Goal: Book appointment/travel/reservation

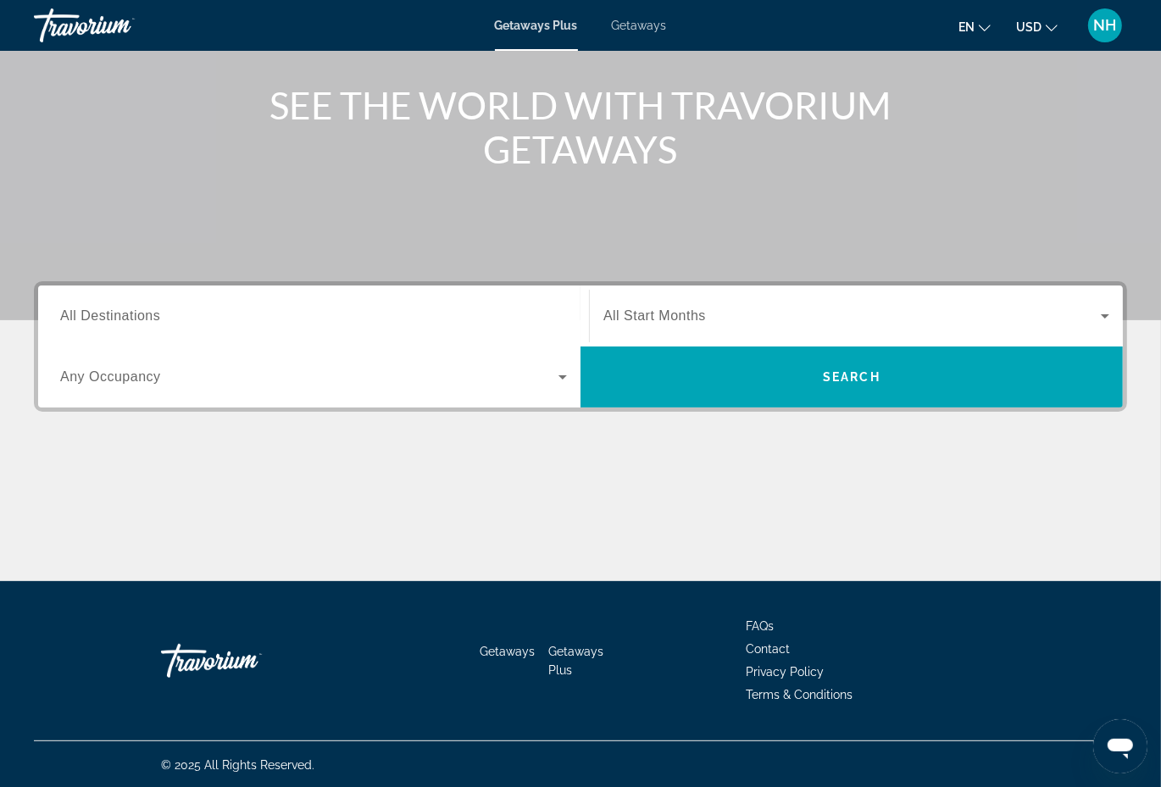
scroll to position [189, 0]
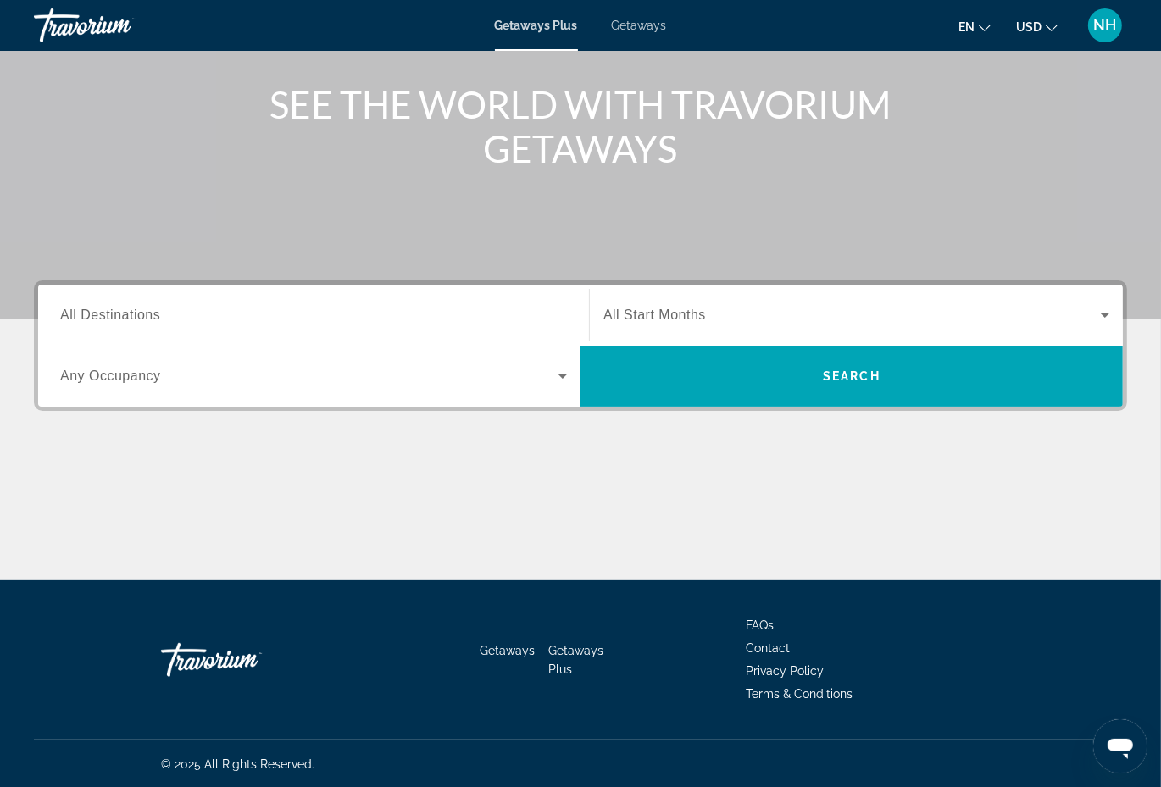
click at [751, 323] on span "Search widget" at bounding box center [851, 315] width 497 height 20
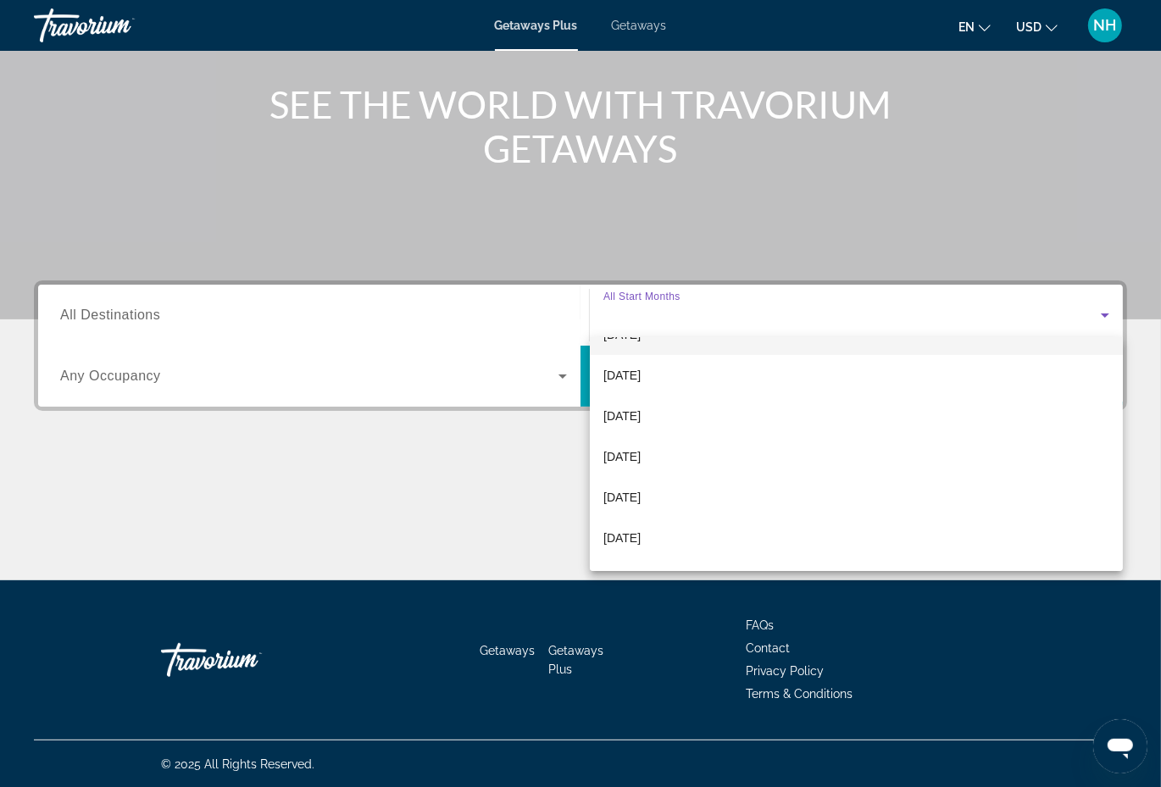
scroll to position [169, 0]
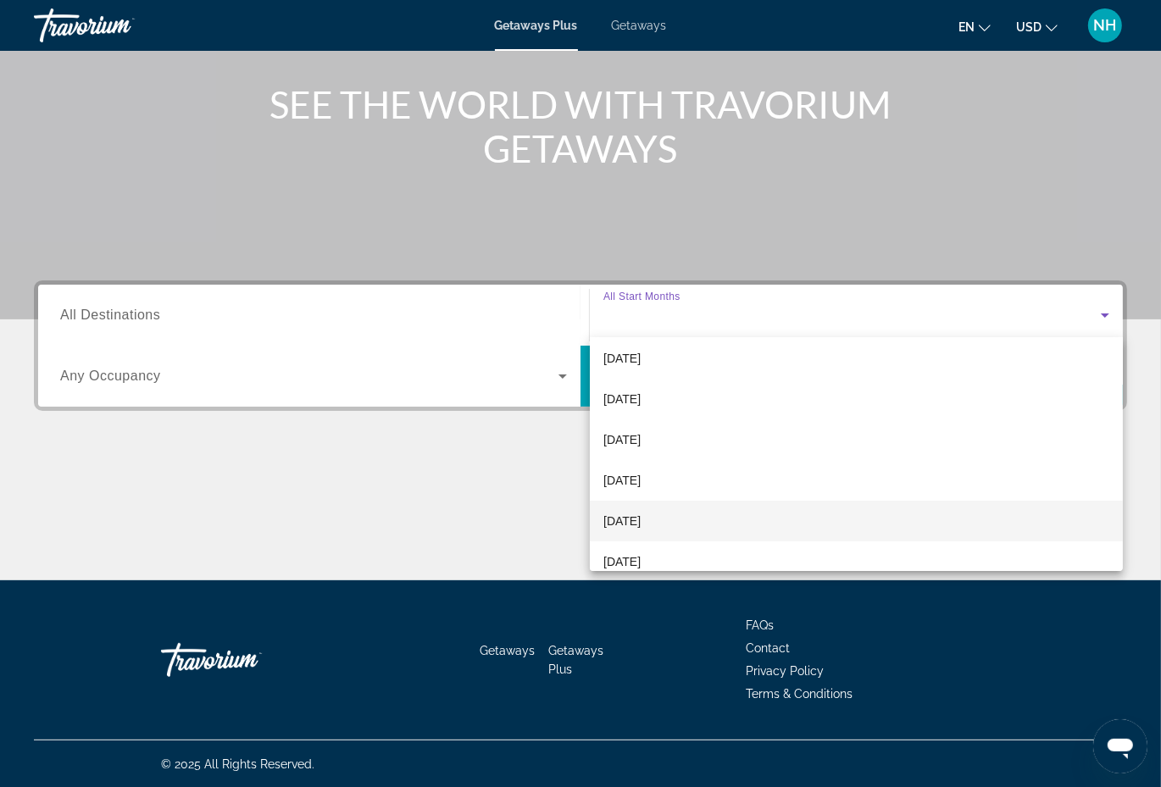
click at [730, 514] on mat-option "[DATE]" at bounding box center [856, 521] width 533 height 41
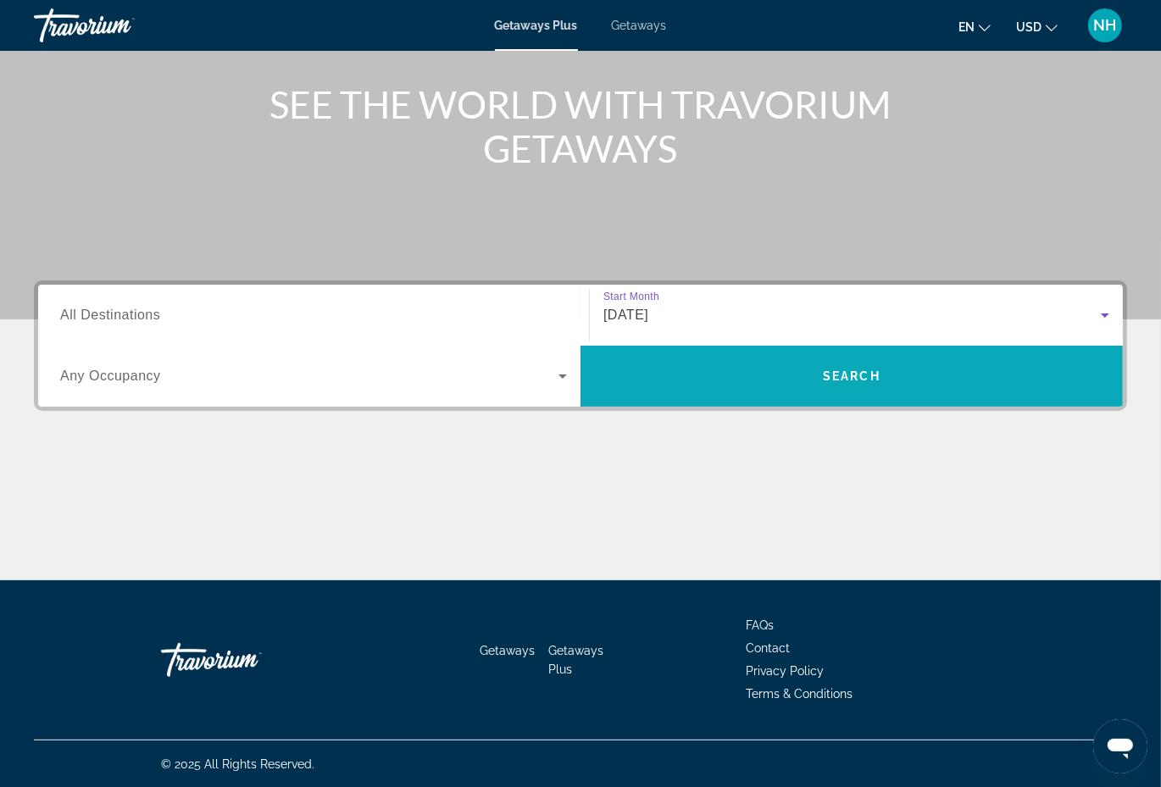
click at [833, 378] on span "Search" at bounding box center [852, 376] width 58 height 14
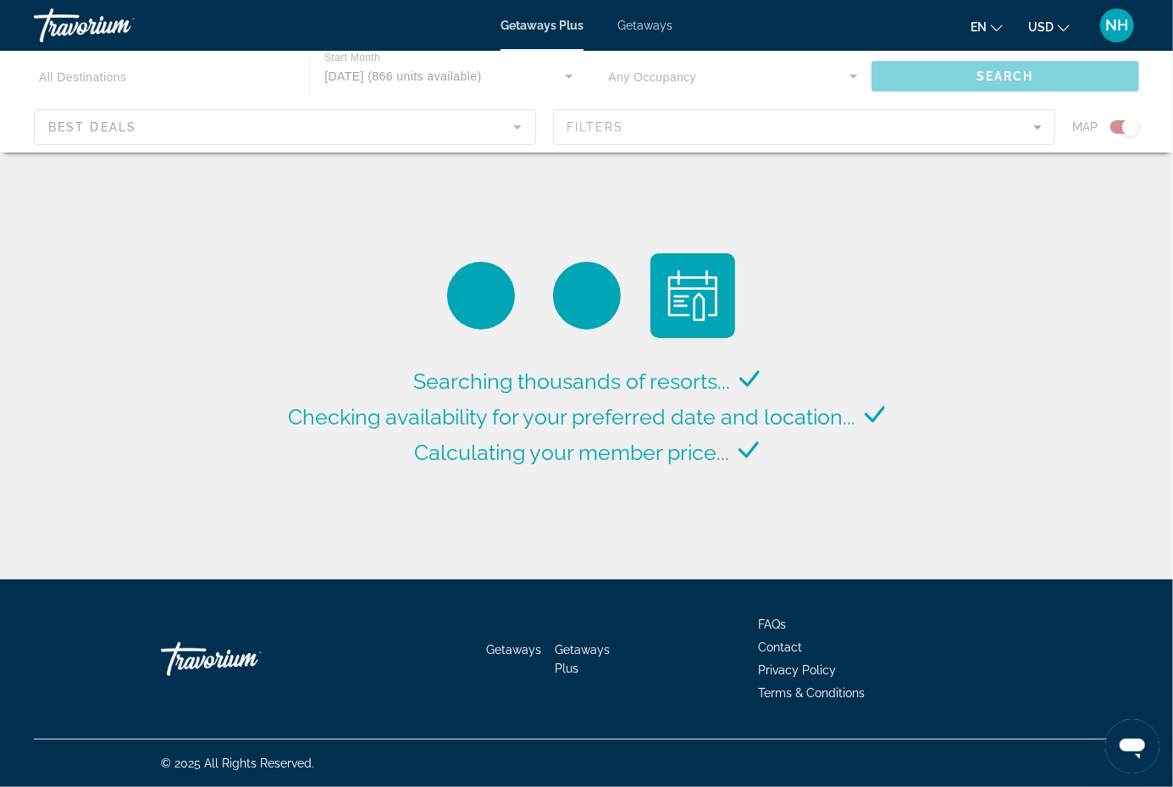
click at [114, 64] on div "Main content" at bounding box center [586, 102] width 1173 height 102
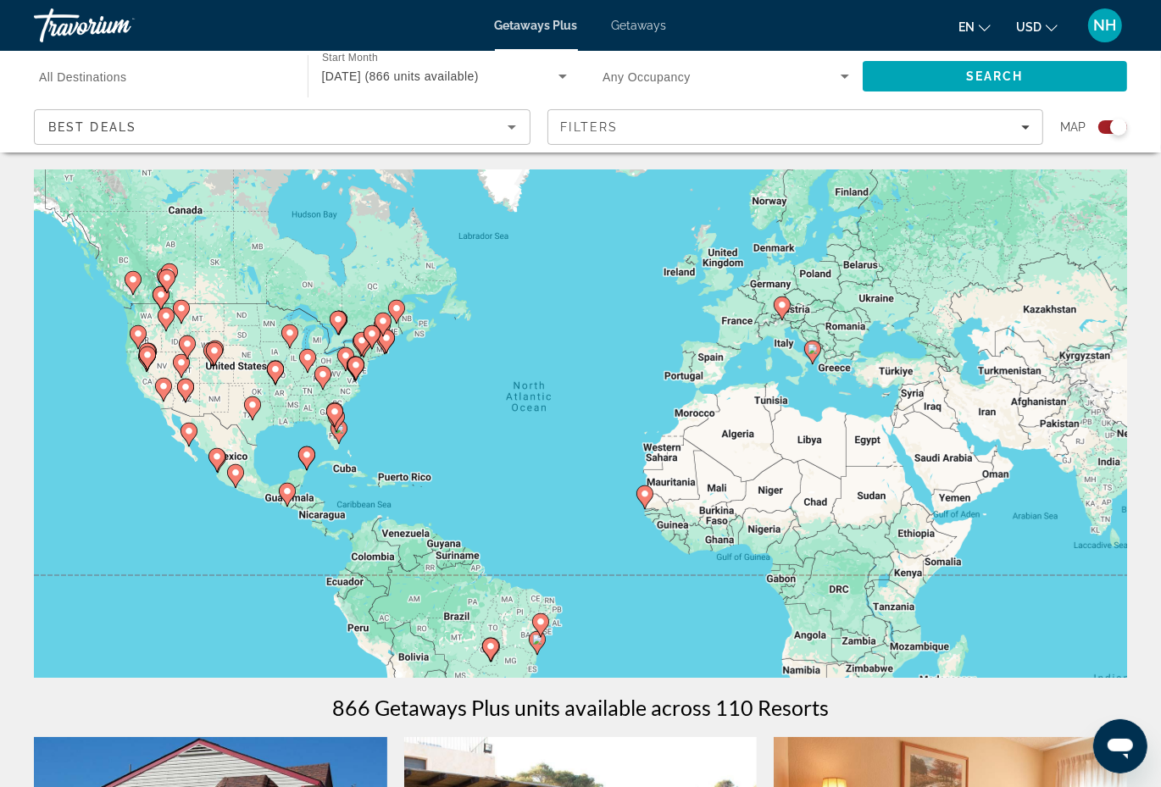
click at [150, 73] on input "Destination All Destinations" at bounding box center [162, 77] width 247 height 20
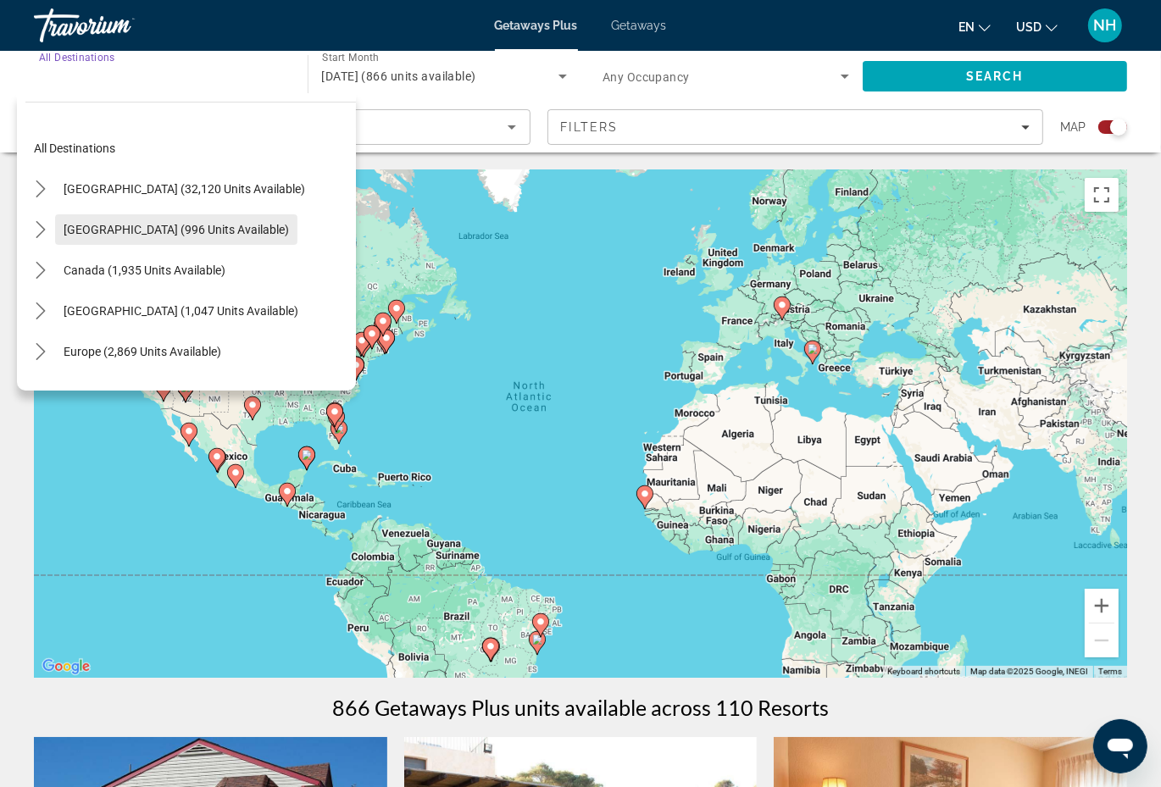
click at [190, 214] on span "Select destination: Mexico (996 units available)" at bounding box center [176, 229] width 242 height 41
type input "**********"
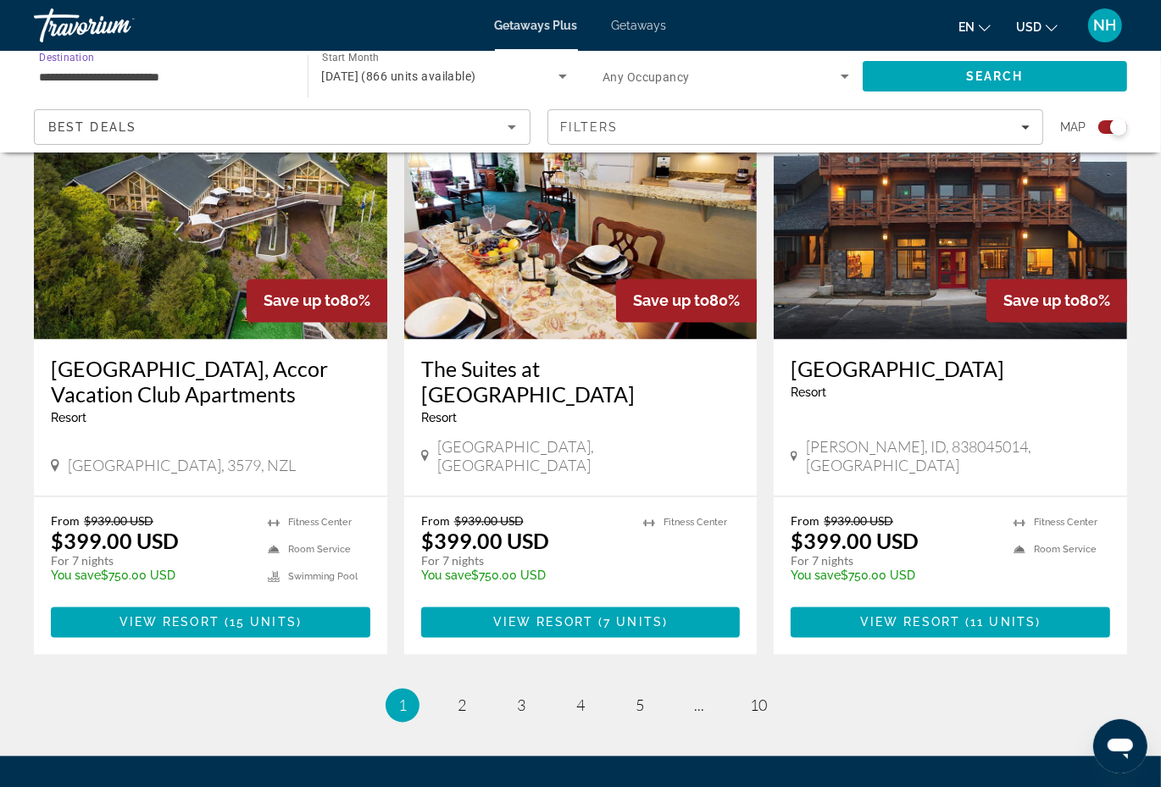
scroll to position [2542, 0]
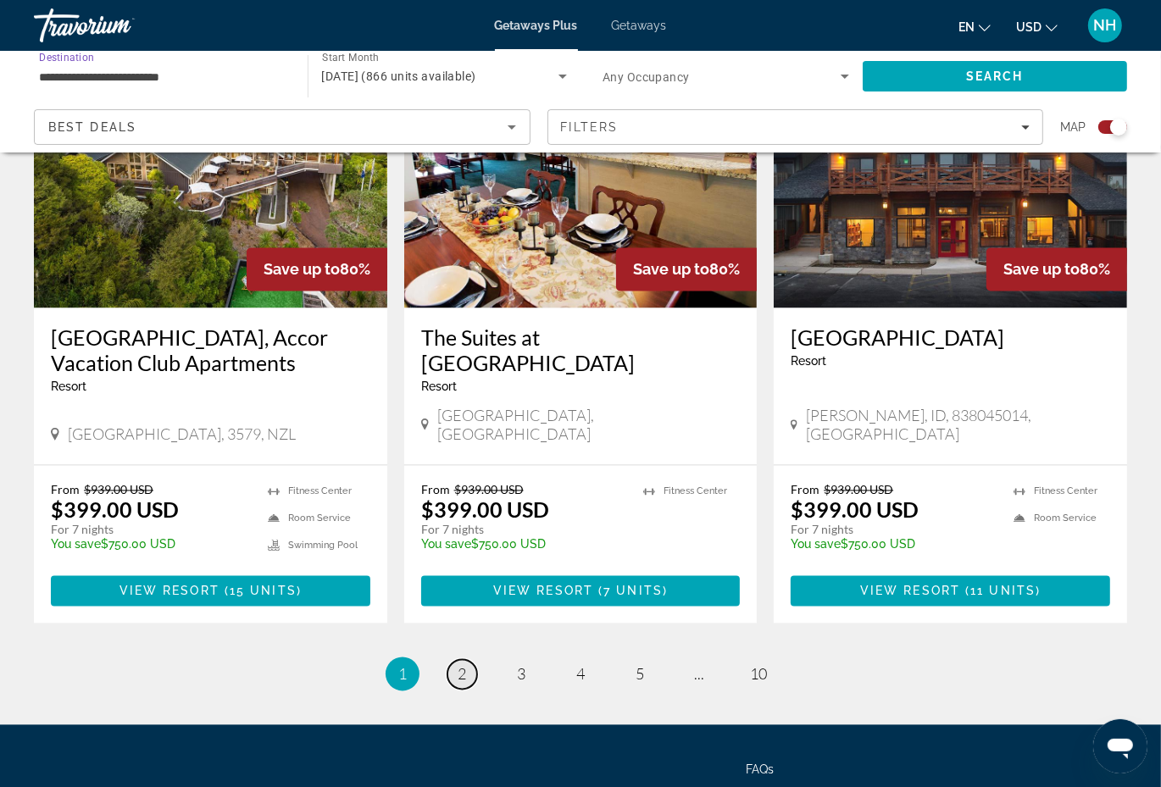
click at [456, 660] on link "page 2" at bounding box center [462, 675] width 30 height 30
